Goal: Find contact information: Find contact information

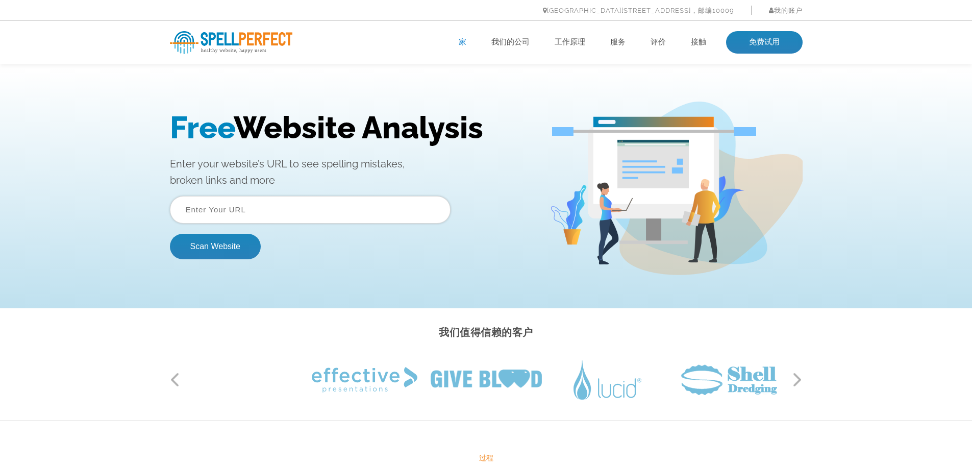
click at [265, 217] on input "text" at bounding box center [310, 210] width 281 height 28
paste input "[URL][DOMAIN_NAME]"
type input "[URL][DOMAIN_NAME]"
click at [214, 243] on button "Scan Website" at bounding box center [215, 247] width 91 height 26
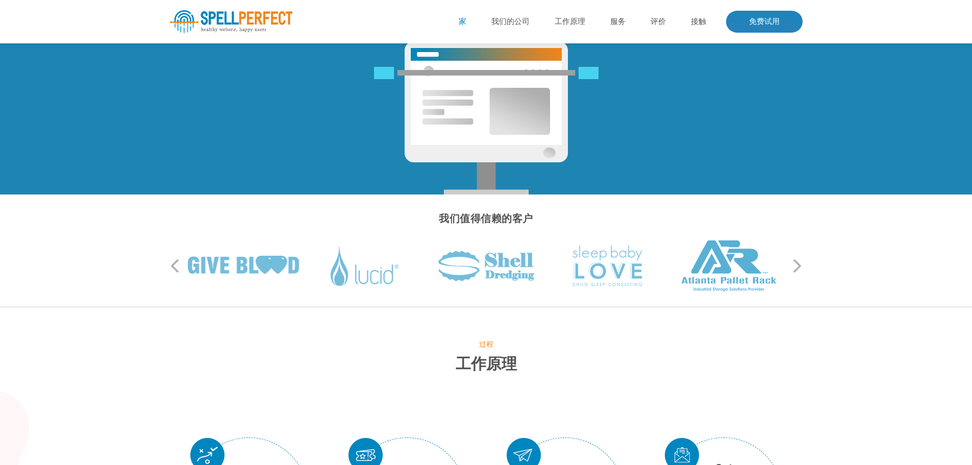
scroll to position [255, 0]
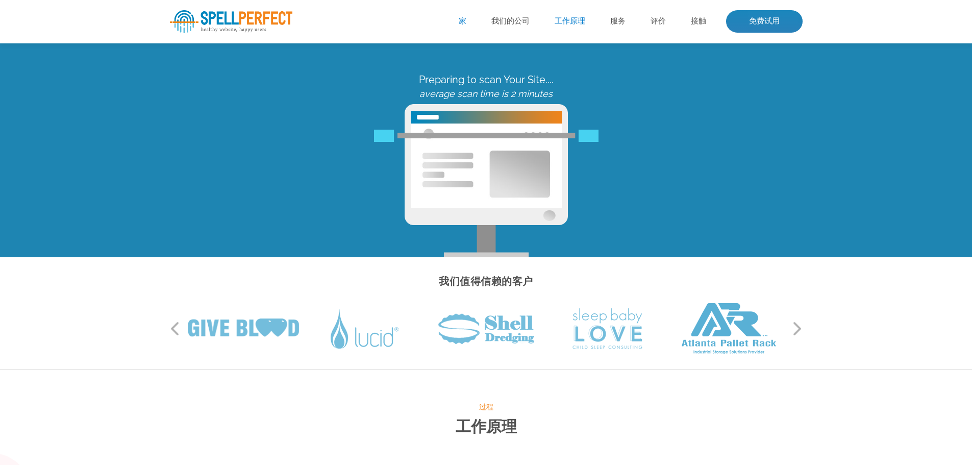
click at [573, 18] on font "工作原理" at bounding box center [570, 20] width 31 height 9
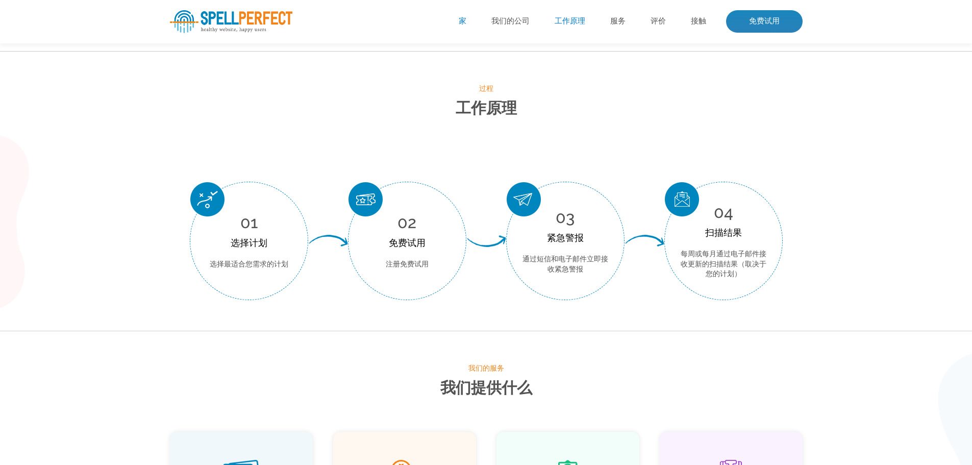
scroll to position [378, 0]
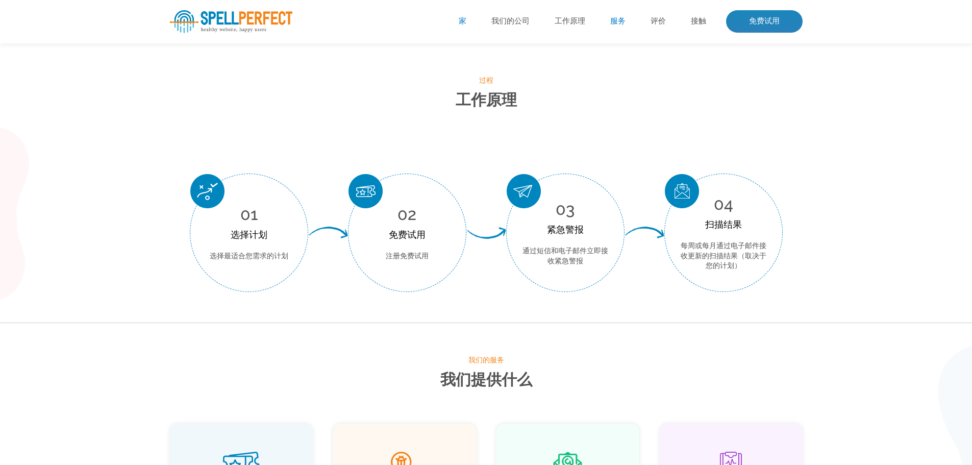
click at [622, 21] on font "服务" at bounding box center [617, 20] width 15 height 9
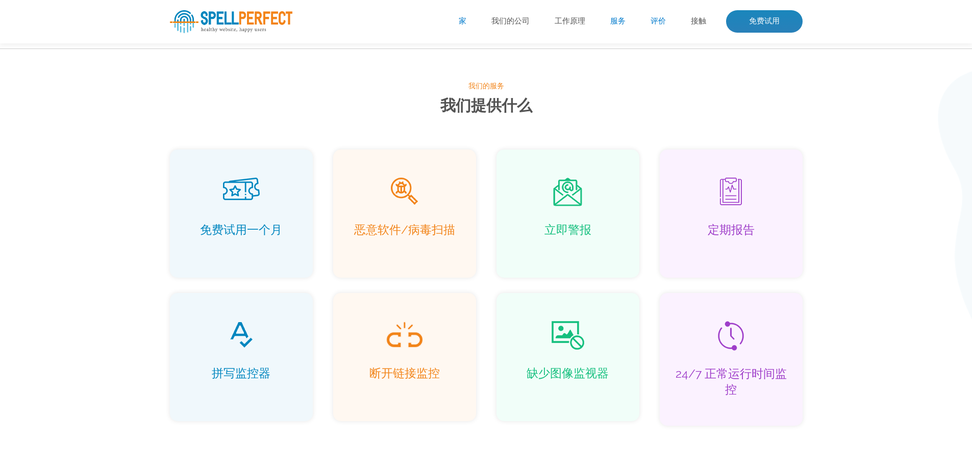
scroll to position [657, 0]
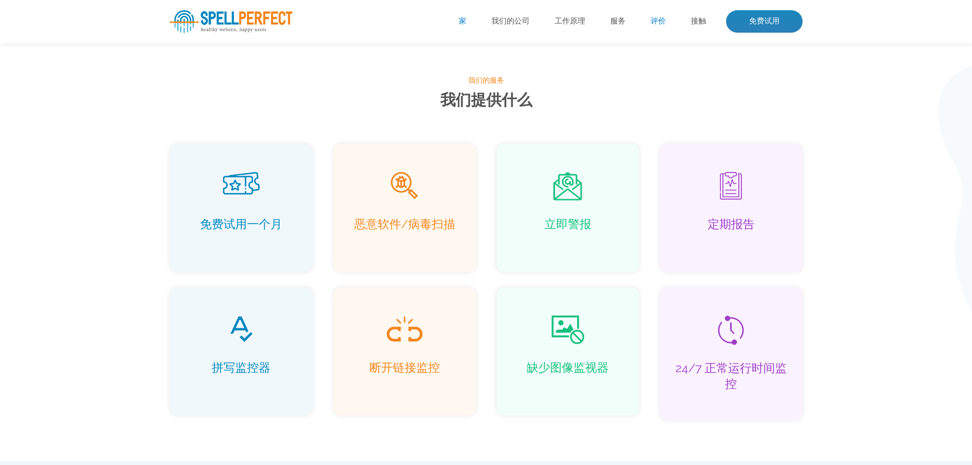
click at [651, 21] on font "评价" at bounding box center [658, 20] width 15 height 9
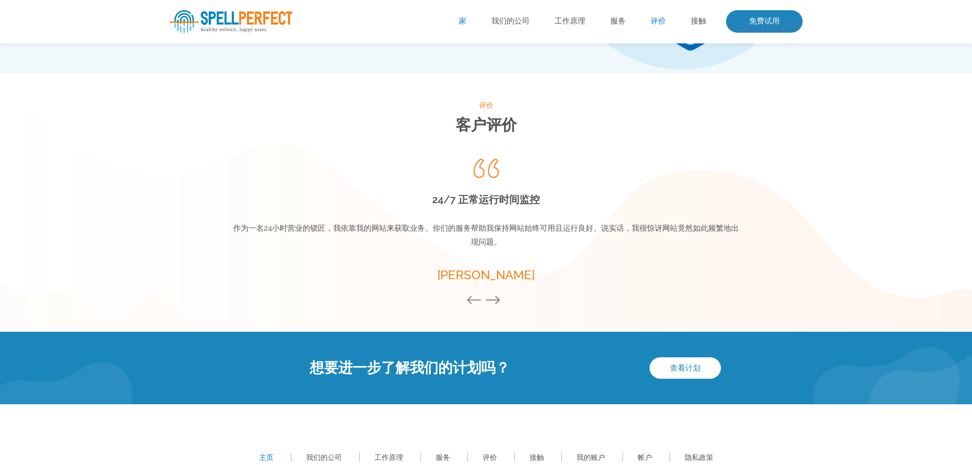
scroll to position [1324, 0]
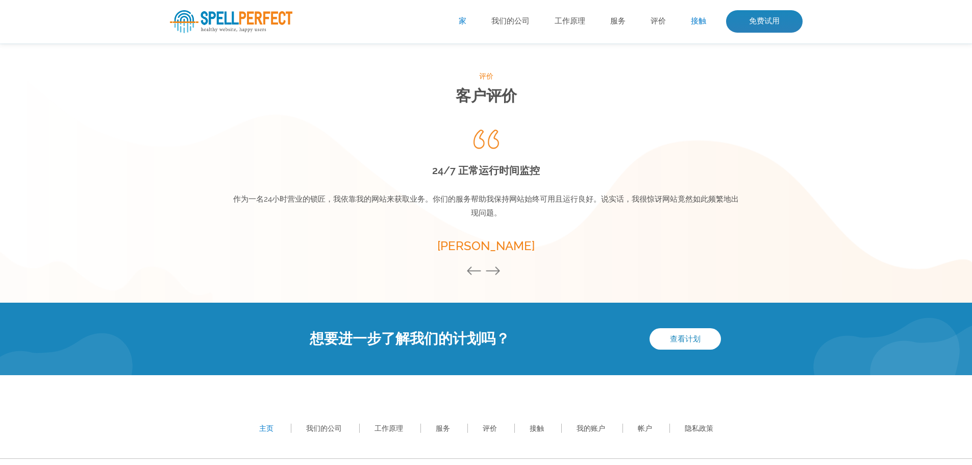
click at [694, 21] on font "接触" at bounding box center [698, 20] width 15 height 9
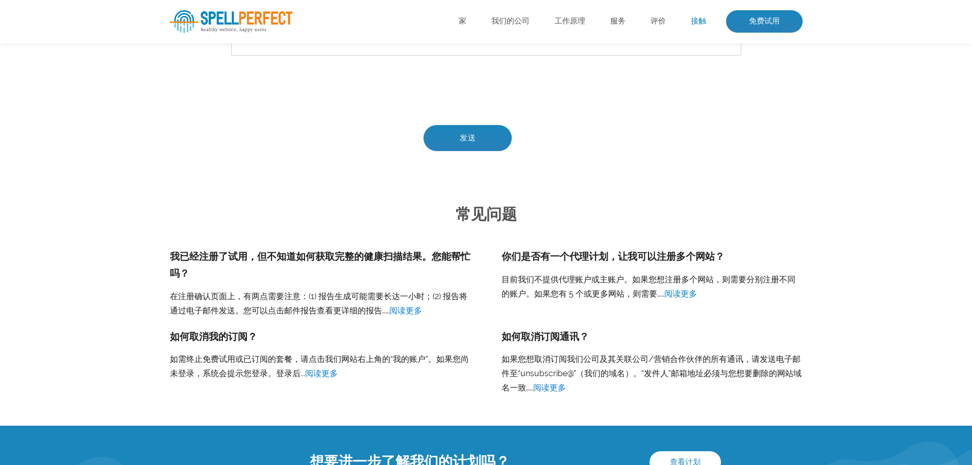
scroll to position [663, 0]
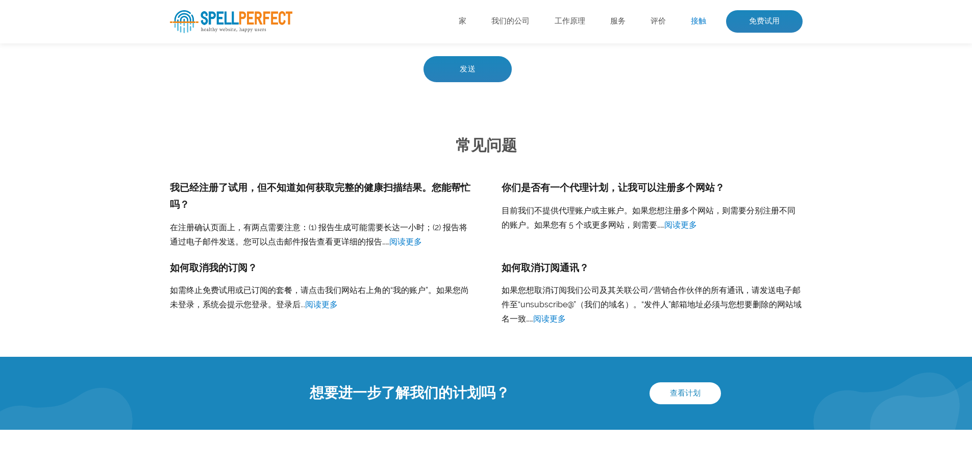
click at [472, 23] on ul "家 我们的公司 工作原理 服务 评价 接触 免费试用" at bounding box center [549, 21] width 506 height 22
click at [566, 27] on ul "家 我们的公司 工作原理 服务 评价 接触 免费试用" at bounding box center [549, 21] width 506 height 22
